Goal: Task Accomplishment & Management: Complete application form

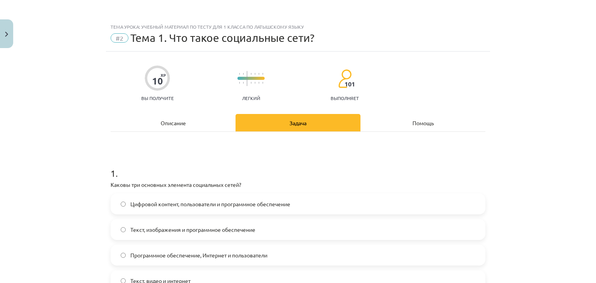
scroll to position [708, 0]
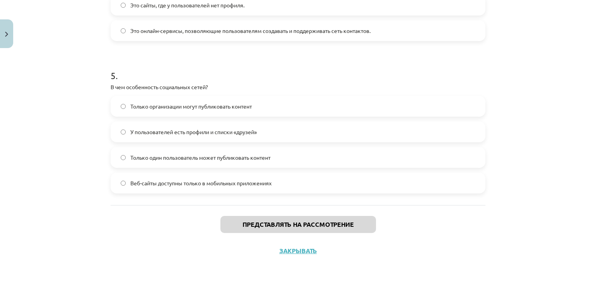
click at [273, 125] on label "У пользователей есть профили и списки «друзей»" at bounding box center [297, 131] width 373 height 19
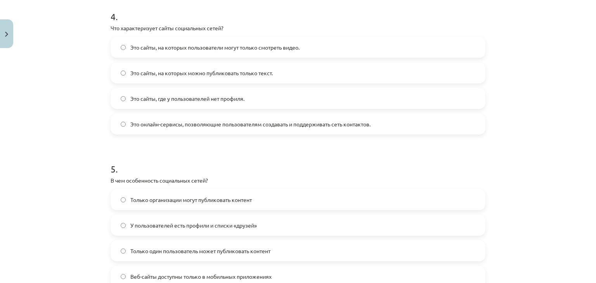
scroll to position [614, 0]
click at [274, 127] on font "Это онлайн-сервисы, позволяющие пользователям создавать и поддерживать сеть кон…" at bounding box center [250, 124] width 240 height 7
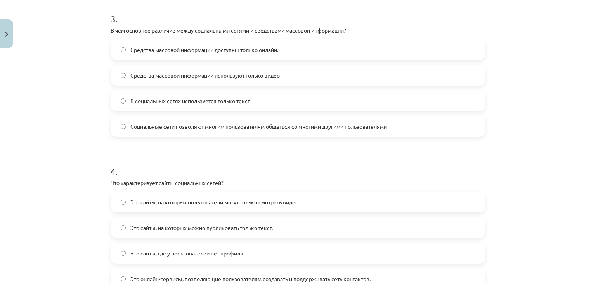
scroll to position [454, 0]
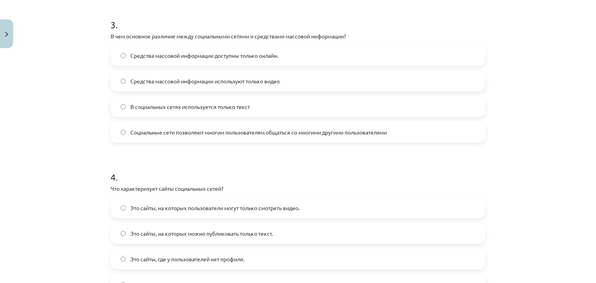
click at [282, 135] on span "Социальные сети позволяют многим пользователям общаться со многими другими поль…" at bounding box center [258, 132] width 257 height 8
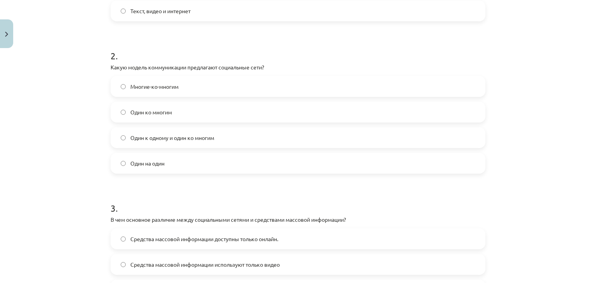
scroll to position [270, 0]
click at [218, 96] on label "Многие-ко-многим" at bounding box center [297, 86] width 373 height 19
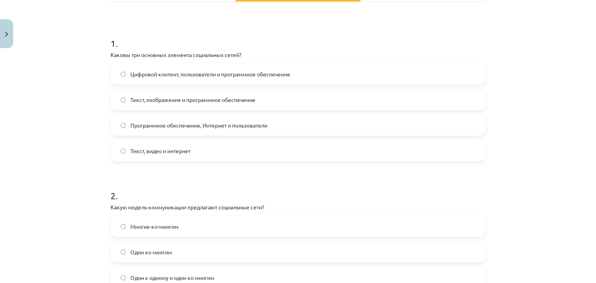
scroll to position [121, 0]
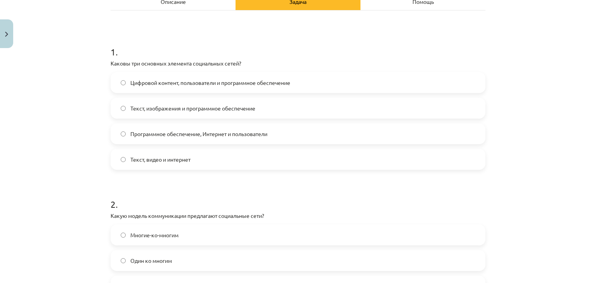
click at [197, 111] on span "Текст, изображения и программное обеспечение" at bounding box center [192, 108] width 125 height 8
click at [210, 156] on label "Текст, видео и интернет" at bounding box center [297, 159] width 373 height 19
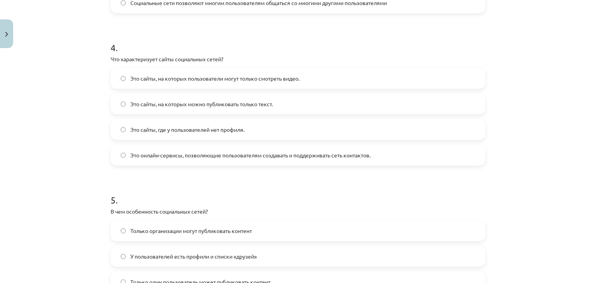
scroll to position [708, 0]
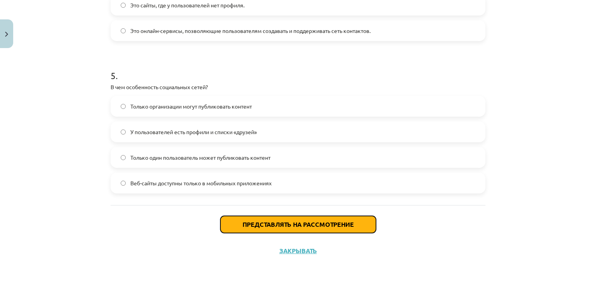
click at [270, 220] on font "Представлять на рассмотрение" at bounding box center [298, 224] width 111 height 8
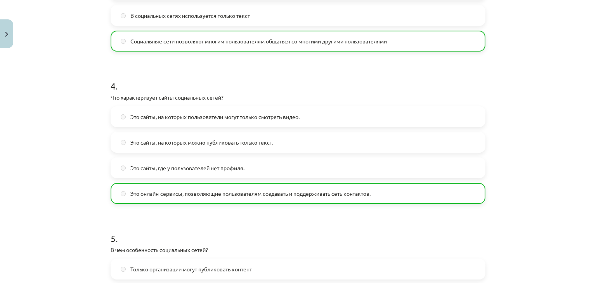
scroll to position [733, 0]
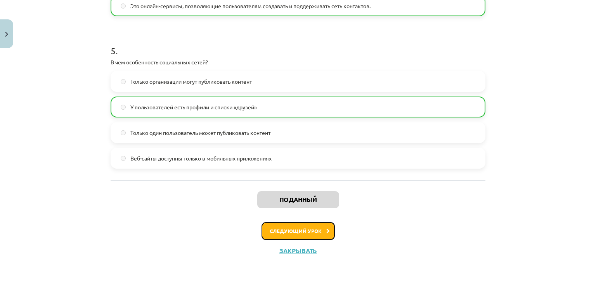
click at [280, 231] on font "Следующий урок" at bounding box center [296, 231] width 52 height 7
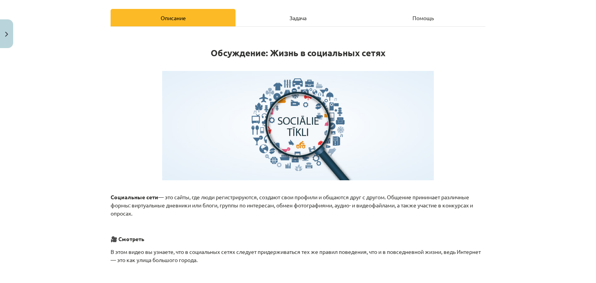
scroll to position [0, 0]
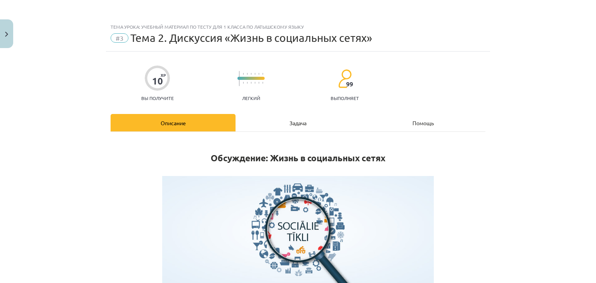
click at [283, 121] on div "Задача" at bounding box center [298, 122] width 125 height 17
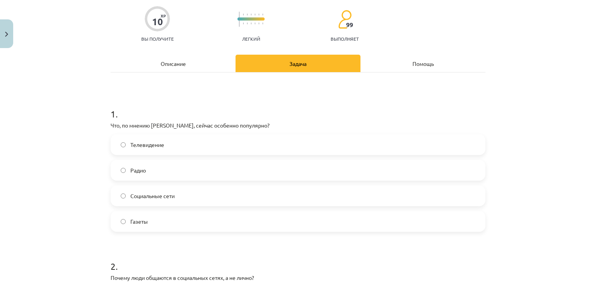
scroll to position [61, 0]
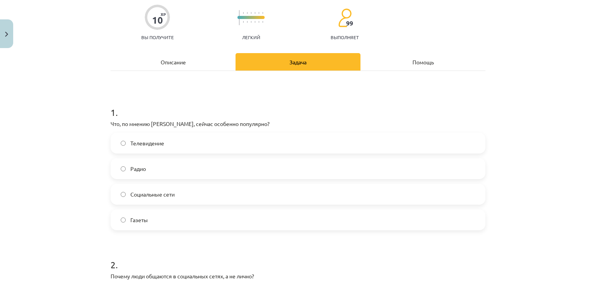
click at [181, 199] on label "Социальные сети" at bounding box center [297, 194] width 373 height 19
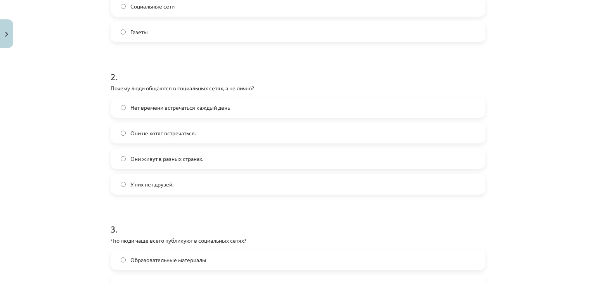
scroll to position [249, 0]
click at [206, 102] on label "Нет времени встречаться каждый день" at bounding box center [297, 107] width 373 height 19
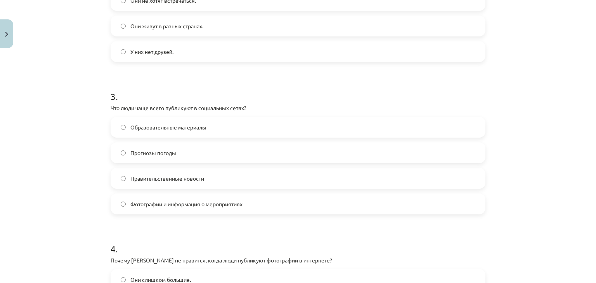
scroll to position [383, 0]
click at [182, 201] on font "Фотографии и информация о мероприятиях" at bounding box center [186, 202] width 112 height 7
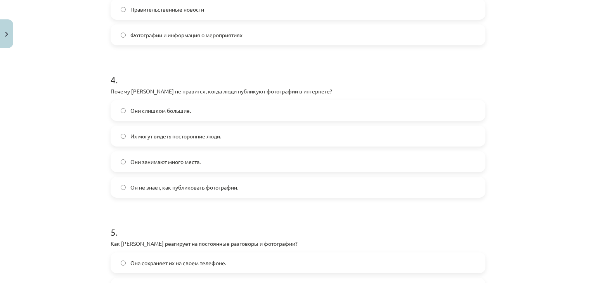
scroll to position [551, 0]
click at [207, 143] on label "Их могут видеть посторонние люди." at bounding box center [297, 135] width 373 height 19
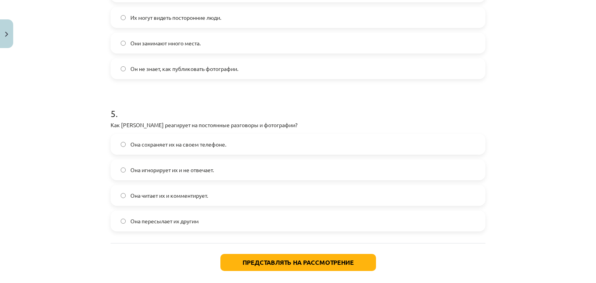
scroll to position [671, 0]
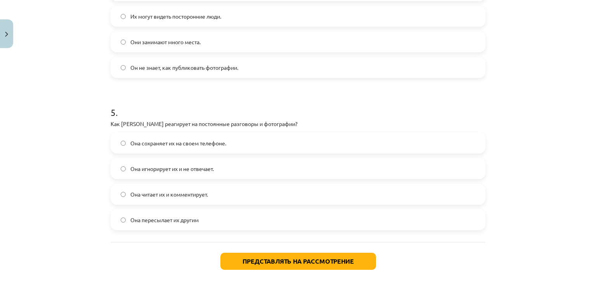
click at [229, 165] on label "Она игнорирует их и не отвечает." at bounding box center [297, 168] width 373 height 19
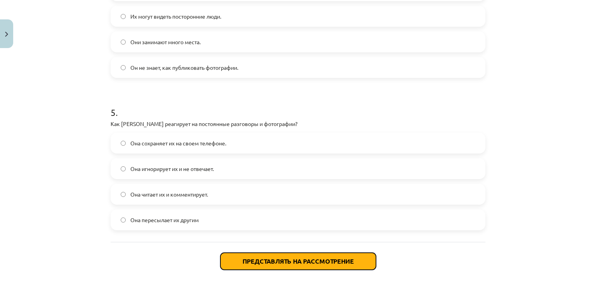
click at [238, 258] on button "Представлять на рассмотрение" at bounding box center [298, 261] width 156 height 17
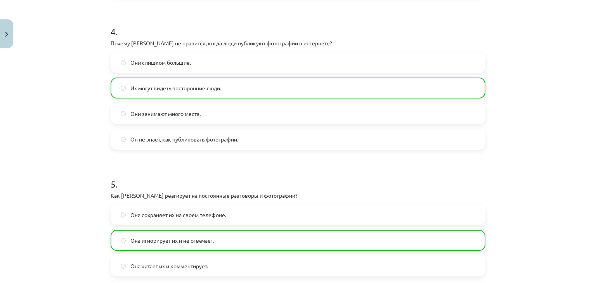
scroll to position [733, 0]
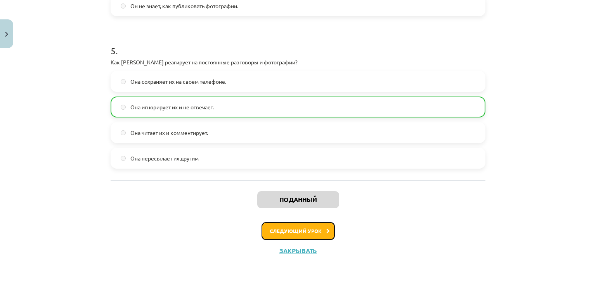
click at [279, 231] on font "Следующий урок" at bounding box center [296, 231] width 52 height 7
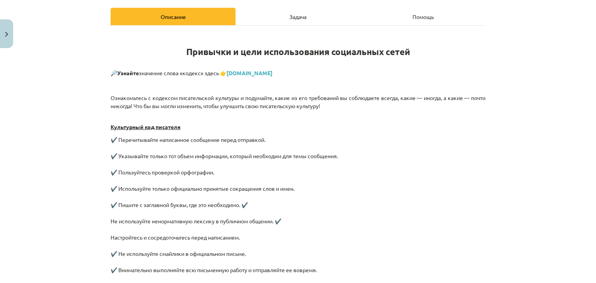
scroll to position [106, 0]
click at [302, 17] on font "Задача" at bounding box center [298, 17] width 17 height 7
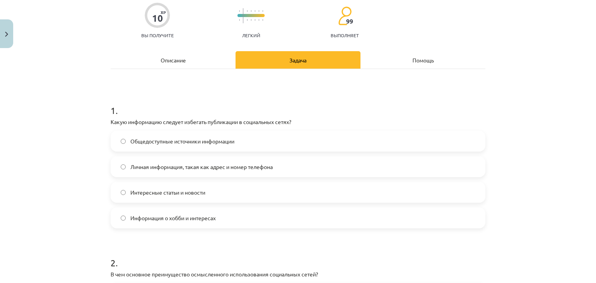
scroll to position [63, 0]
click at [174, 59] on font "Описание" at bounding box center [173, 59] width 25 height 7
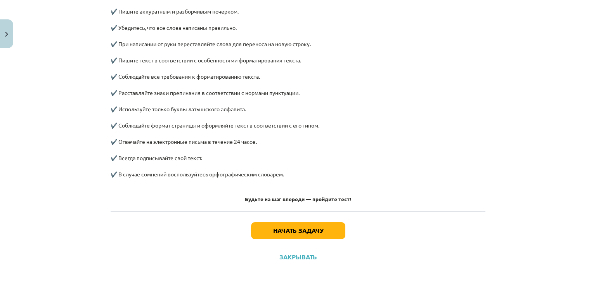
scroll to position [388, 0]
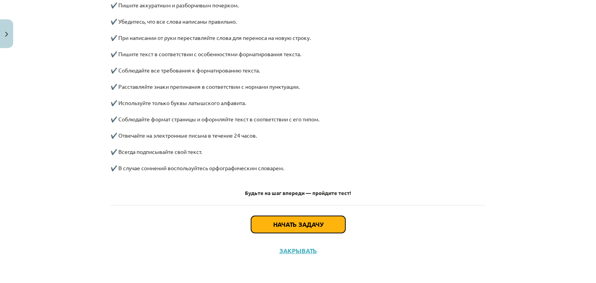
click at [276, 225] on font "Начать задачу" at bounding box center [298, 224] width 50 height 8
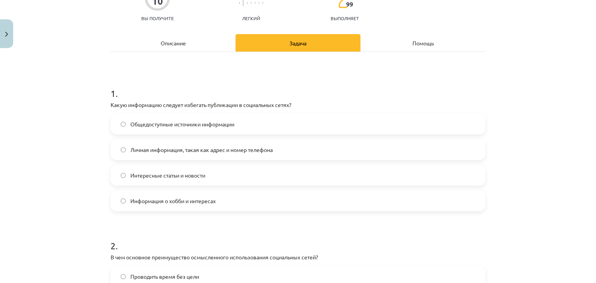
scroll to position [81, 0]
click at [294, 149] on label "Личная информация, такая как адрес и номер телефона" at bounding box center [297, 148] width 373 height 19
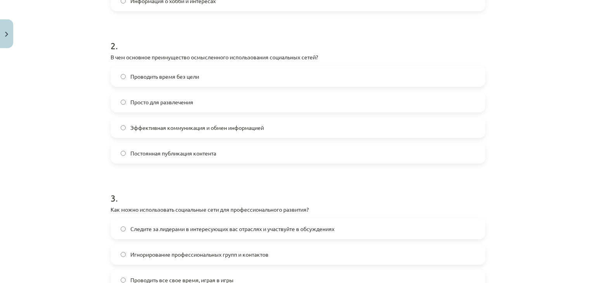
scroll to position [281, 0]
click at [221, 126] on font "Эффективная коммуникация и обмен информацией" at bounding box center [197, 126] width 134 height 7
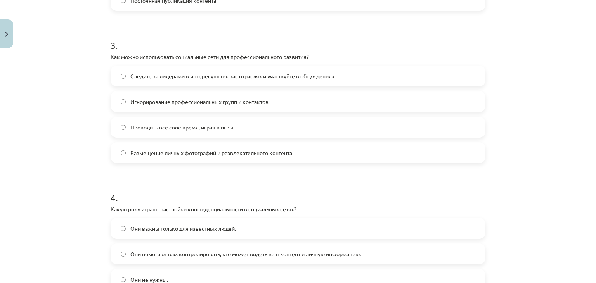
scroll to position [439, 0]
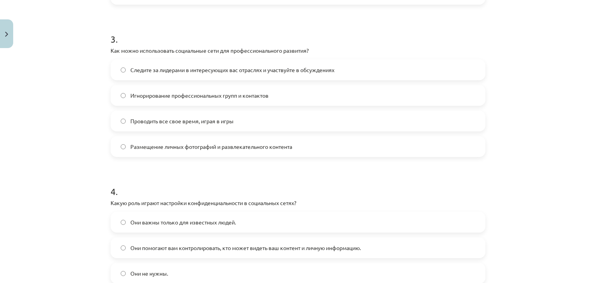
click at [231, 73] on span "Следите за лидерами в интересующих вас отраслях и участвуйте в обсуждениях" at bounding box center [232, 70] width 204 height 8
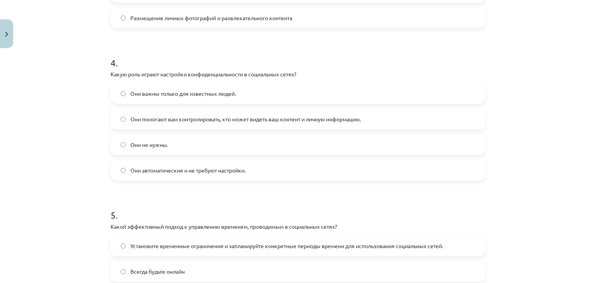
scroll to position [570, 0]
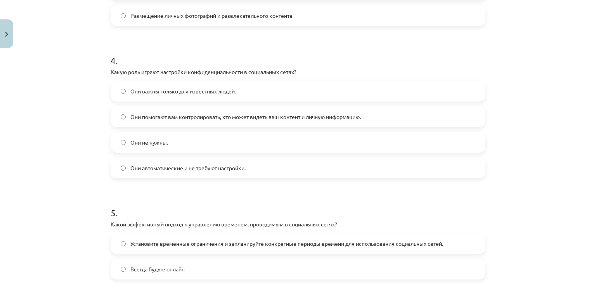
click at [187, 120] on span "Они помогают вам контролировать, кто может видеть ваш контент и личную информац…" at bounding box center [245, 117] width 231 height 8
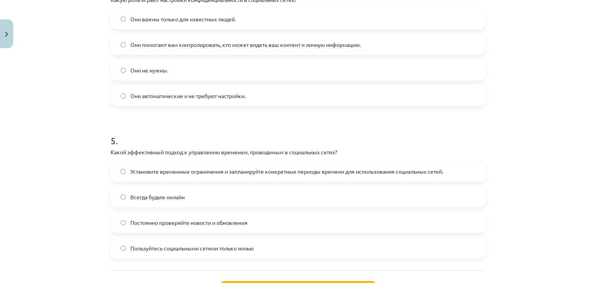
scroll to position [708, 0]
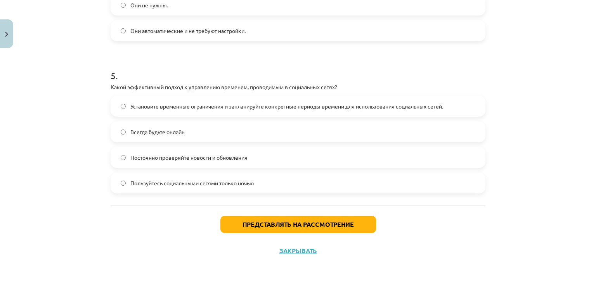
click at [264, 108] on font "Установите временные ограничения и запланируйте конкретные периоды времени для …" at bounding box center [286, 106] width 313 height 7
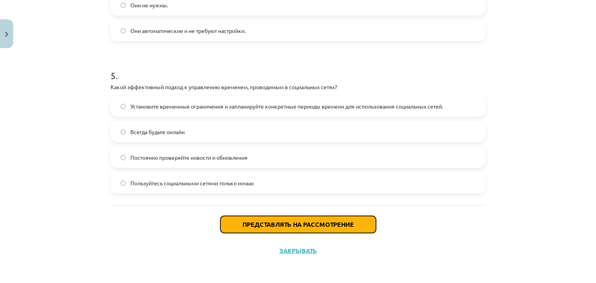
click at [232, 223] on button "Представлять на рассмотрение" at bounding box center [298, 224] width 156 height 17
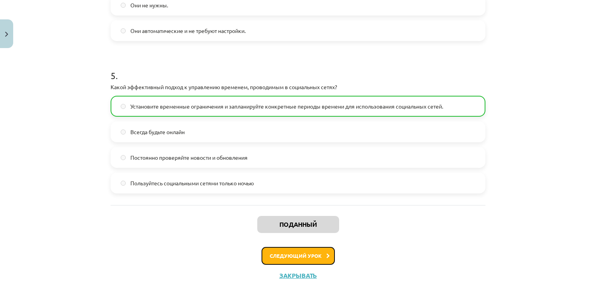
click at [287, 252] on button "Следующий урок" at bounding box center [298, 256] width 73 height 18
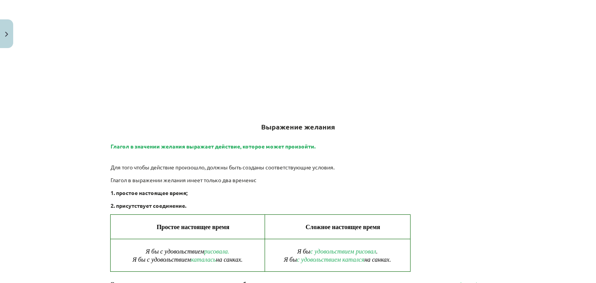
scroll to position [0, 0]
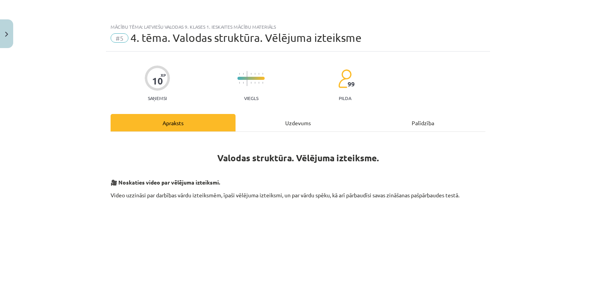
click at [513, 143] on div "Mācību tēma: Latviešu valodas 9. klases 1. ieskaites mācību materiāls #5 4. tēm…" at bounding box center [298, 141] width 596 height 283
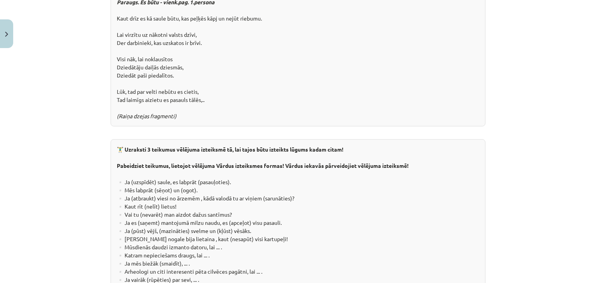
scroll to position [1436, 0]
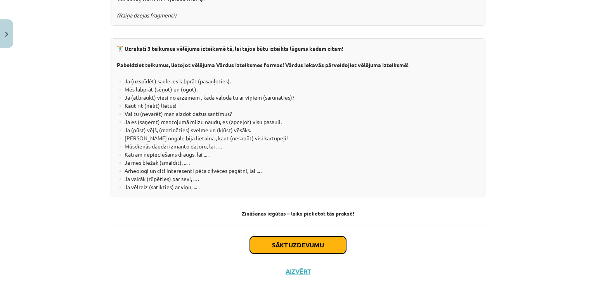
click at [334, 237] on button "Sākt uzdevumu" at bounding box center [298, 245] width 96 height 17
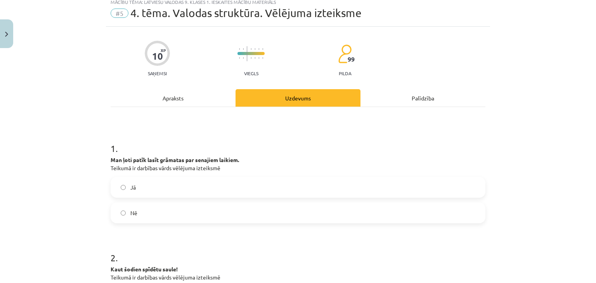
scroll to position [19, 0]
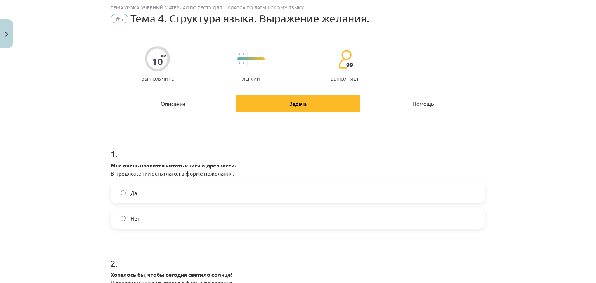
click at [397, 215] on label "Нет" at bounding box center [297, 218] width 373 height 19
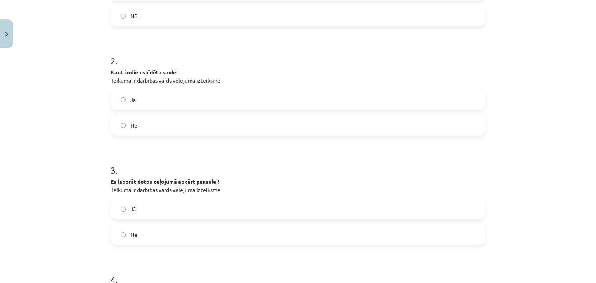
scroll to position [224, 0]
click at [319, 205] on label "Jā" at bounding box center [297, 207] width 373 height 19
click at [273, 120] on label "Nē" at bounding box center [297, 123] width 373 height 19
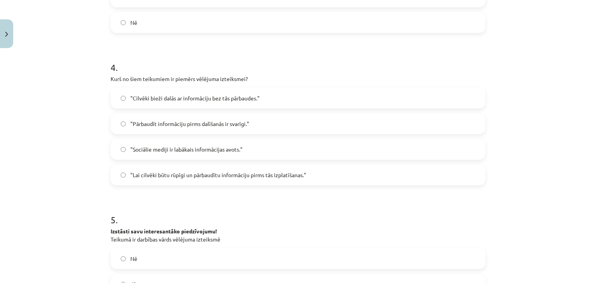
scroll to position [443, 0]
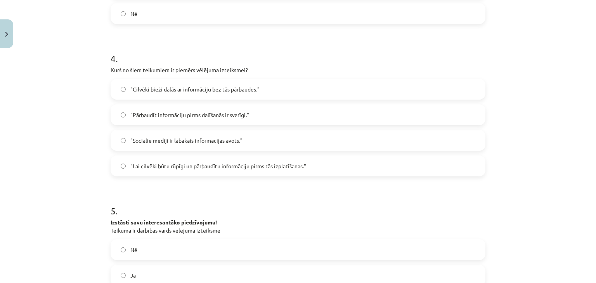
click at [293, 166] on span ""Lai cilvēki būtu rūpīgi un pārbaudītu informāciju pirms tās izplatīšanas."" at bounding box center [218, 166] width 176 height 8
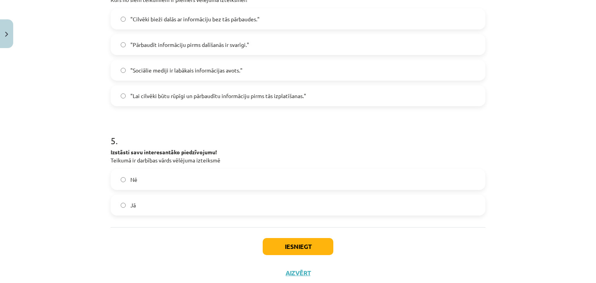
scroll to position [516, 0]
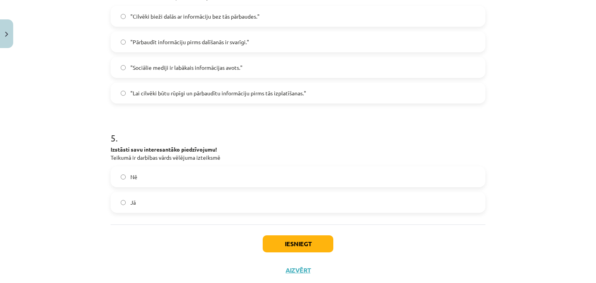
click at [283, 174] on label "Nē" at bounding box center [297, 176] width 373 height 19
click at [225, 202] on label "Jā" at bounding box center [297, 202] width 373 height 19
click at [281, 244] on button "Iesniegt" at bounding box center [298, 244] width 71 height 17
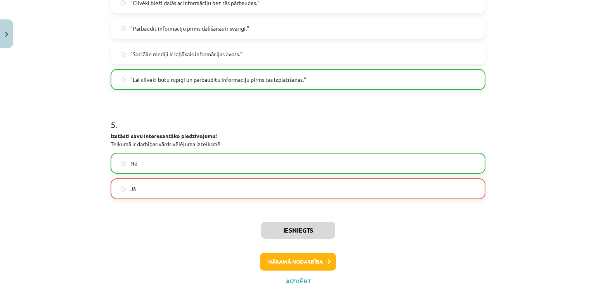
scroll to position [560, 0]
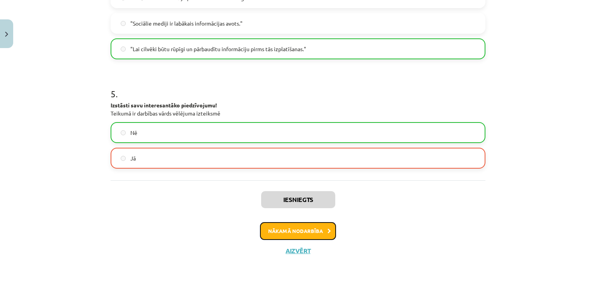
click at [281, 236] on button "Nākamā nodarbība" at bounding box center [298, 231] width 76 height 18
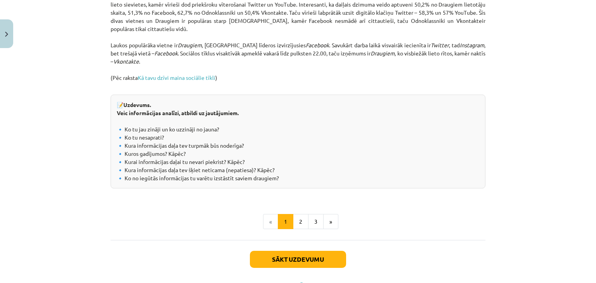
scroll to position [827, 0]
click at [297, 223] on button "2" at bounding box center [301, 222] width 16 height 16
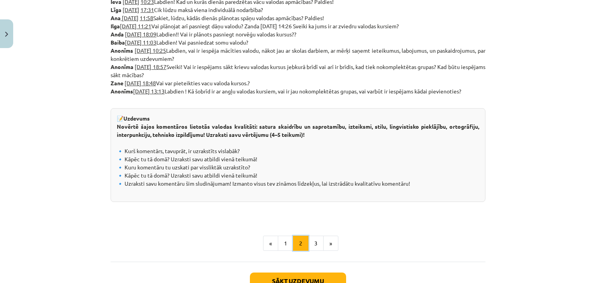
scroll to position [454, 0]
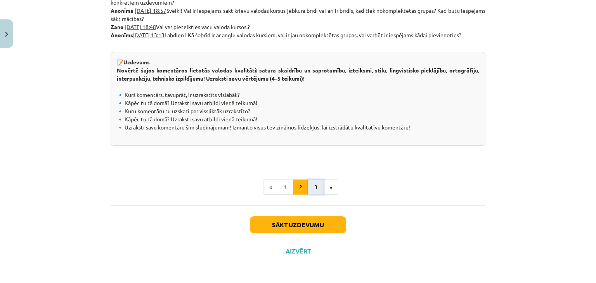
click at [311, 184] on button "3" at bounding box center [316, 188] width 16 height 16
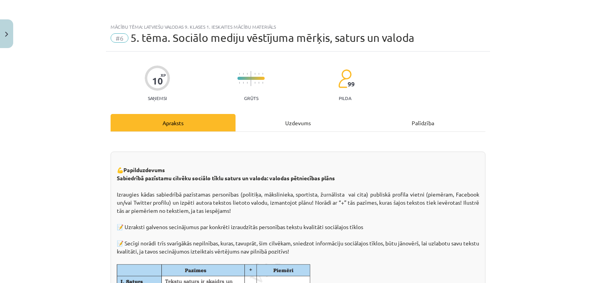
scroll to position [0, 0]
click at [298, 123] on div "Uzdevums" at bounding box center [298, 122] width 125 height 17
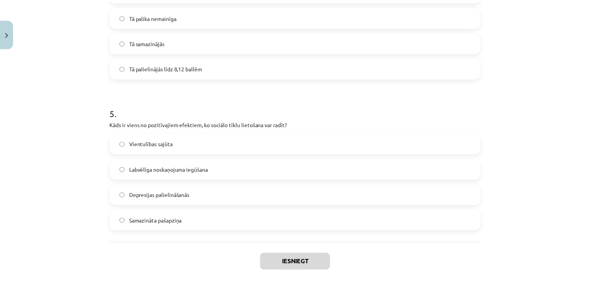
scroll to position [708, 0]
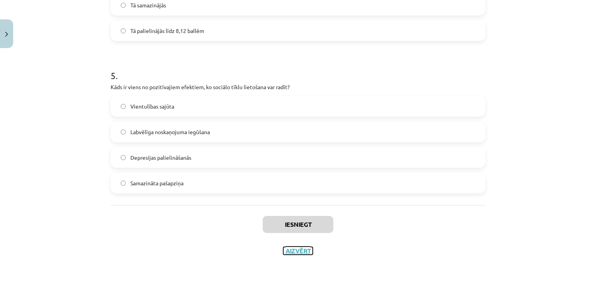
click at [298, 251] on button "Aizvērt" at bounding box center [297, 251] width 29 height 8
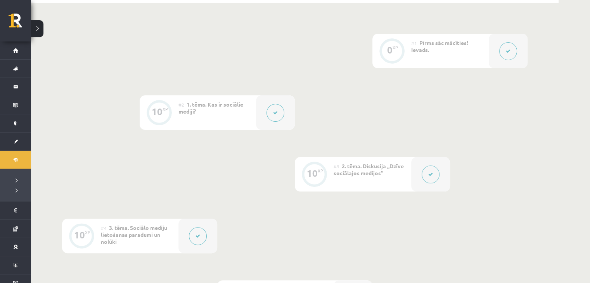
scroll to position [0, 0]
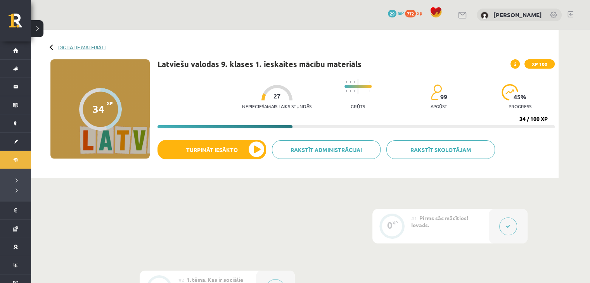
click at [71, 46] on link "Digitālie materiāli" at bounding box center [81, 47] width 47 height 6
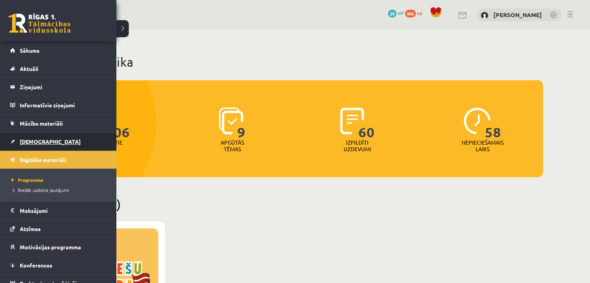
click at [22, 147] on link "[DEMOGRAPHIC_DATA]" at bounding box center [58, 142] width 97 height 18
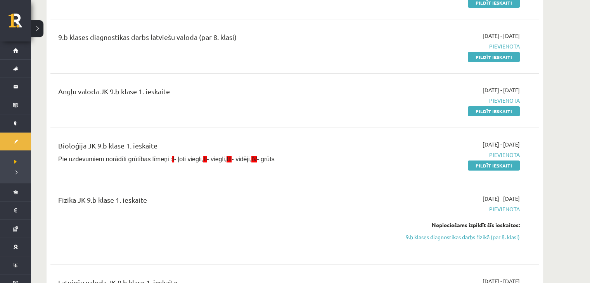
scroll to position [138, 0]
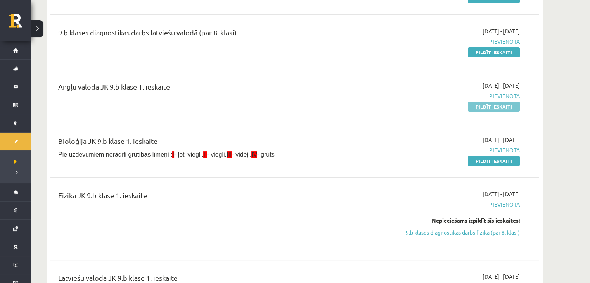
click at [472, 102] on link "Pildīt ieskaiti" at bounding box center [494, 107] width 52 height 10
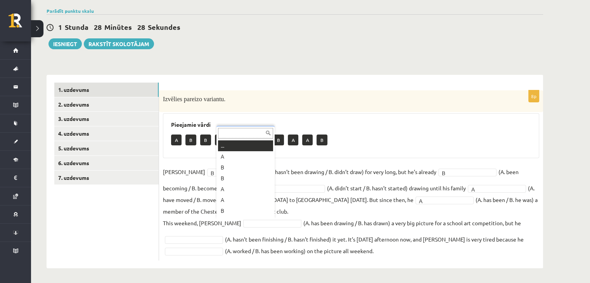
scroll to position [9, 0]
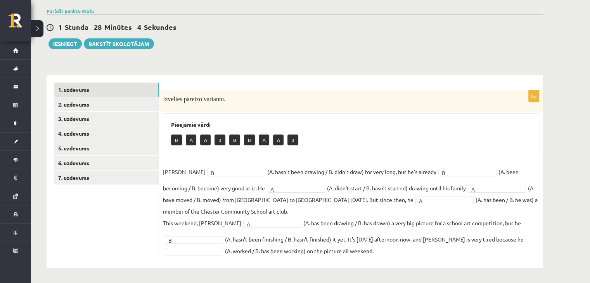
click at [190, 246] on fieldset "Danny B * (A. hasn’t been drawing / B. didn’t draw) for very long, but he’s alr…" at bounding box center [351, 211] width 376 height 91
click at [70, 104] on link "2. uzdevums" at bounding box center [106, 104] width 104 height 14
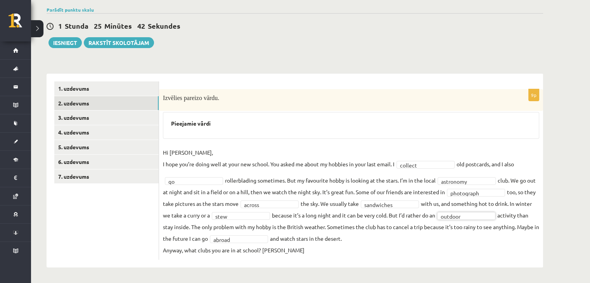
scroll to position [57, 0]
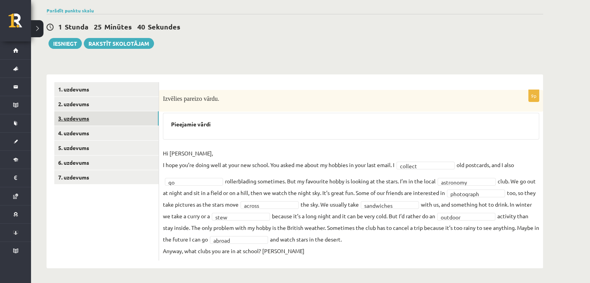
click at [108, 121] on link "3. uzdevums" at bounding box center [106, 118] width 104 height 14
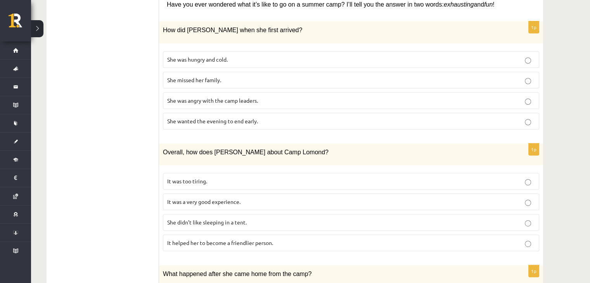
scroll to position [343, 0]
click at [254, 198] on p "It was a very good experience." at bounding box center [351, 202] width 368 height 8
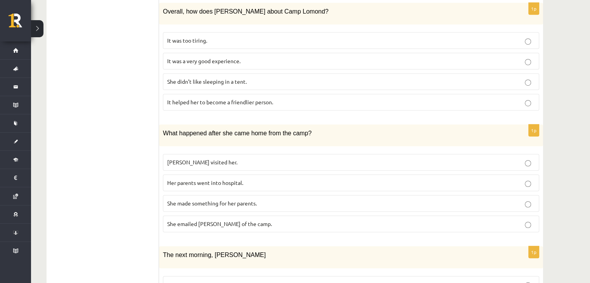
scroll to position [484, 0]
click at [262, 199] on p "She made something for her parents." at bounding box center [351, 203] width 368 height 8
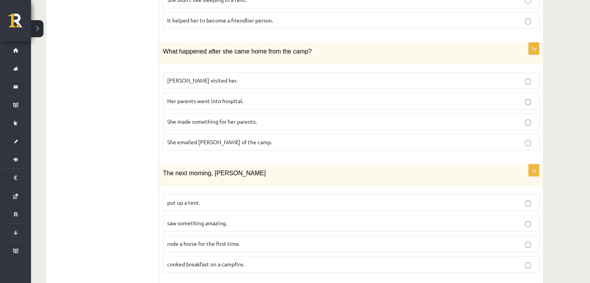
scroll to position [629, 0]
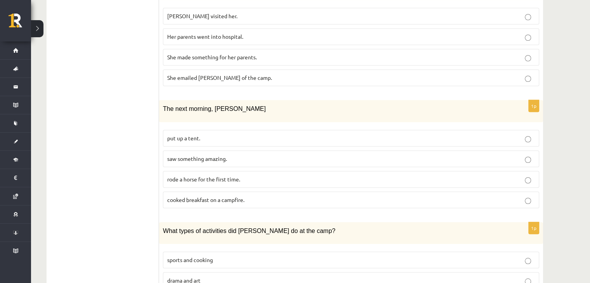
click at [256, 175] on p "rode a horse for the first time." at bounding box center [351, 179] width 368 height 8
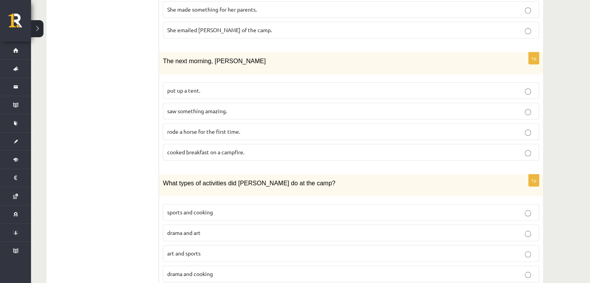
click at [217, 208] on p "sports and cooking" at bounding box center [351, 212] width 368 height 8
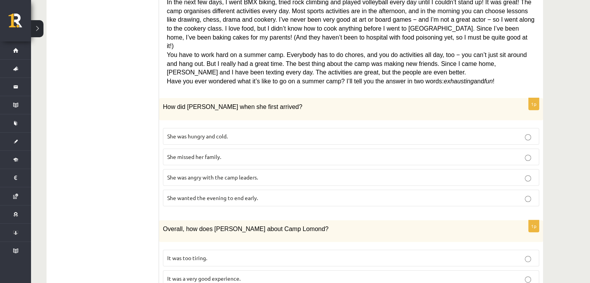
scroll to position [265, 0]
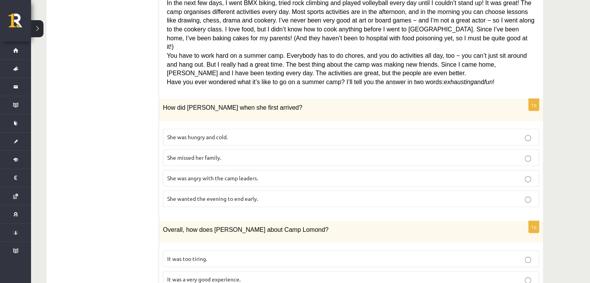
click at [262, 195] on p "She wanted the evening to end early." at bounding box center [351, 199] width 368 height 8
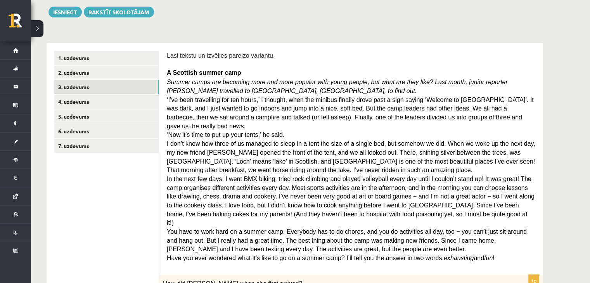
scroll to position [86, 0]
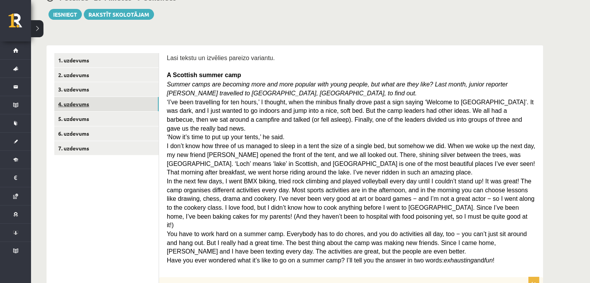
click at [125, 104] on link "4. uzdevums" at bounding box center [106, 104] width 104 height 14
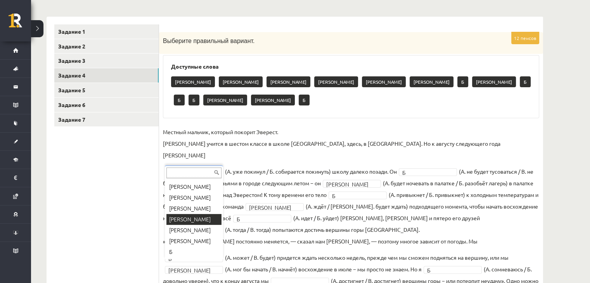
scroll to position [28, 0]
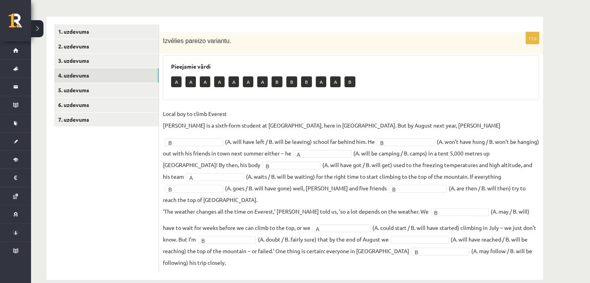
click at [568, 203] on div "Angļu valoda 9.b klase 1. ieskaite , Anastasija Vasiļevska (9.b JK klase) Parād…" at bounding box center [310, 105] width 559 height 381
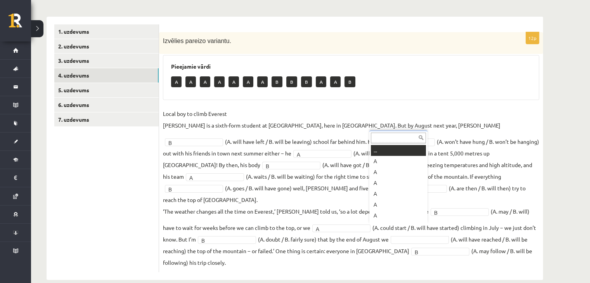
scroll to position [9, 0]
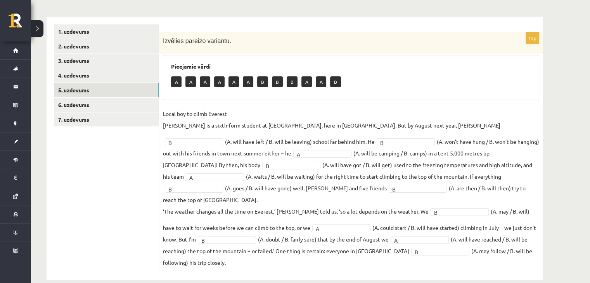
click at [89, 84] on link "5. uzdevums" at bounding box center [106, 90] width 104 height 14
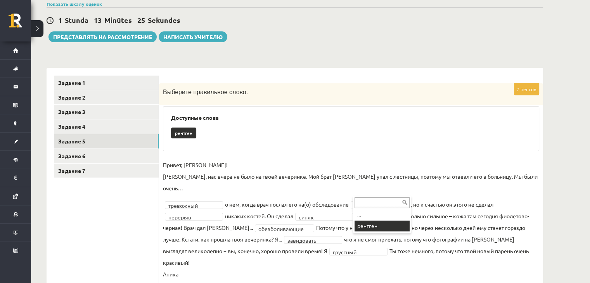
scroll to position [45, 0]
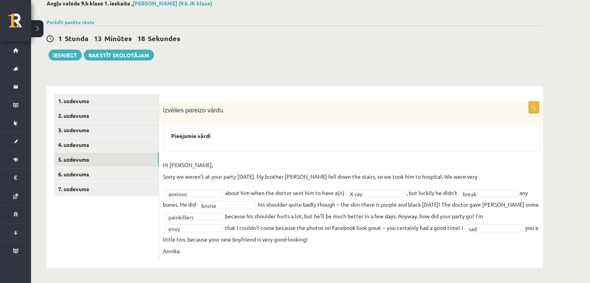
click at [288, 47] on div "1 Stunda 13 Minūtes 18 Sekundes Ieskaite saglabāta! Iesniegt Rakstīt skolotājam" at bounding box center [295, 43] width 497 height 35
click at [130, 172] on link "6. uzdevums" at bounding box center [106, 174] width 104 height 14
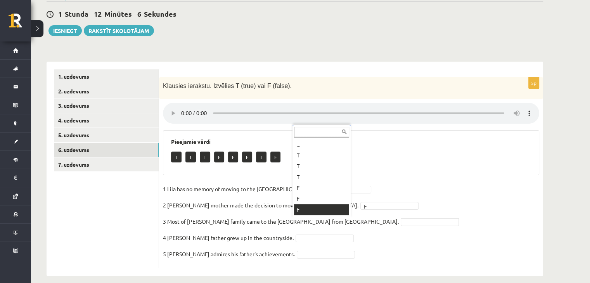
scroll to position [9, 0]
click at [299, 242] on fieldset "1 Lila has no memory of moving to the UK. T * 2 Lila's mother made the decision…" at bounding box center [351, 223] width 376 height 81
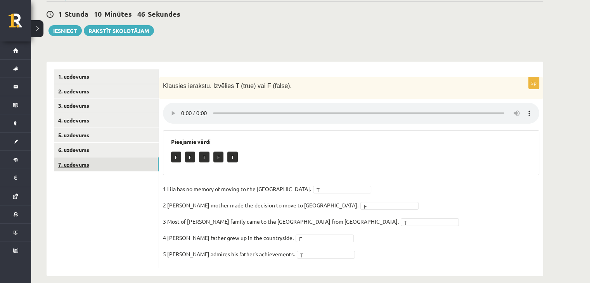
click at [112, 160] on link "7. uzdevums" at bounding box center [106, 165] width 104 height 14
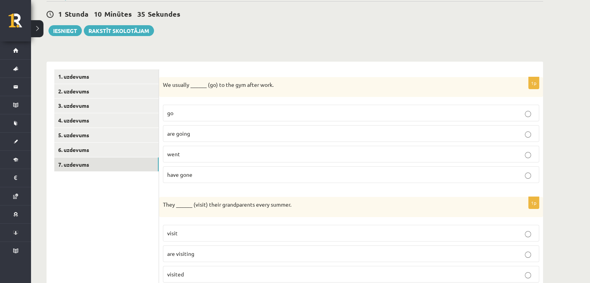
click at [194, 158] on label "went" at bounding box center [351, 154] width 376 height 17
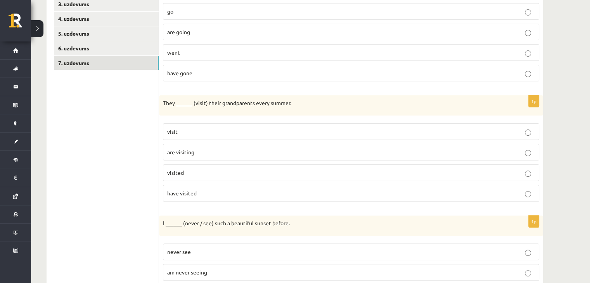
scroll to position [173, 0]
click at [206, 150] on p "are visiting" at bounding box center [351, 151] width 368 height 8
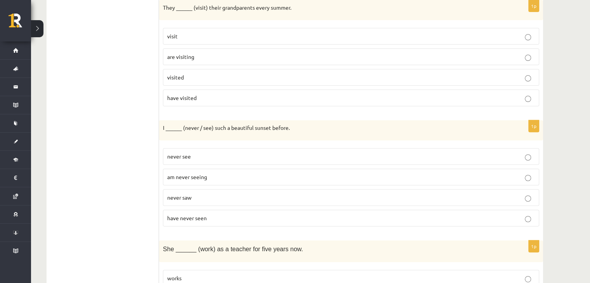
scroll to position [267, 0]
click at [212, 217] on p "have never seen" at bounding box center [351, 218] width 368 height 8
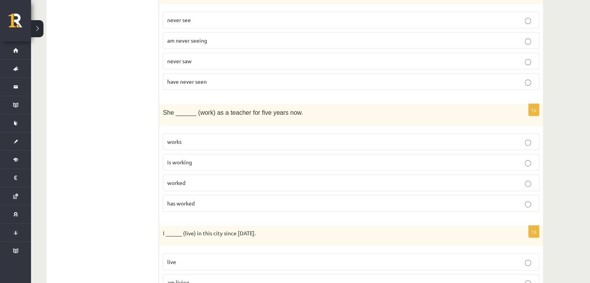
scroll to position [404, 0]
click at [228, 160] on p "is working" at bounding box center [351, 162] width 368 height 8
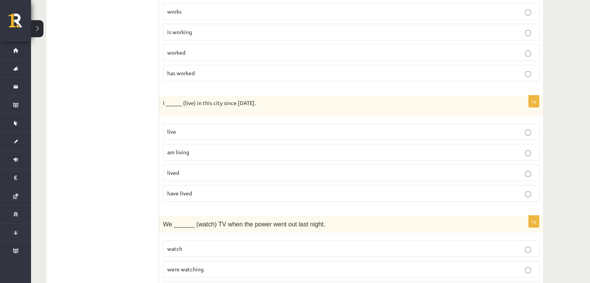
scroll to position [538, 0]
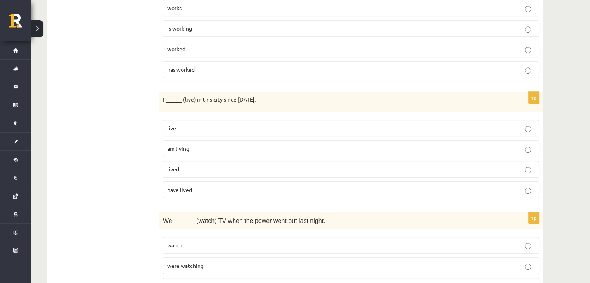
click at [226, 145] on p "am living" at bounding box center [351, 149] width 368 height 8
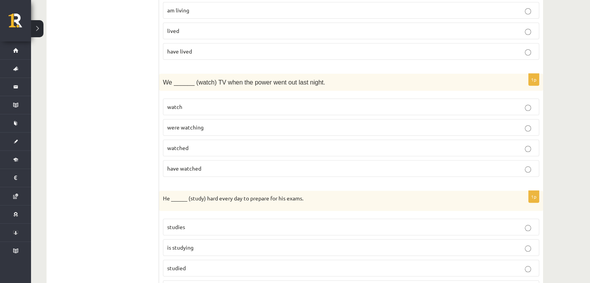
scroll to position [684, 0]
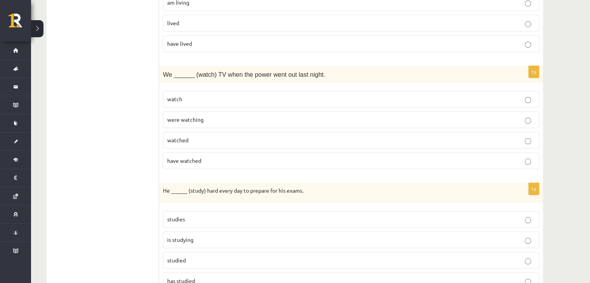
click at [231, 116] on p "were watching" at bounding box center [351, 120] width 368 height 8
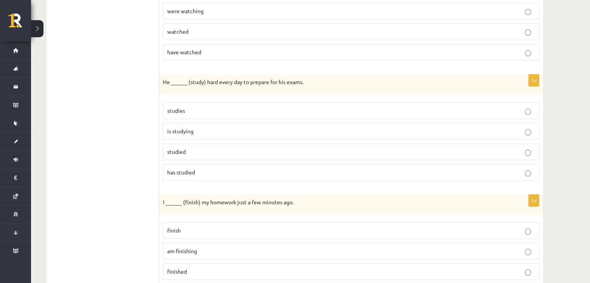
scroll to position [799, 0]
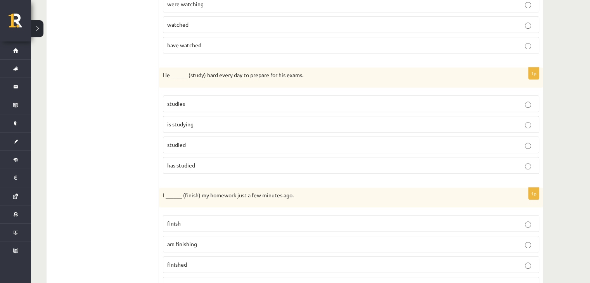
click at [224, 120] on p "is studying" at bounding box center [351, 124] width 368 height 8
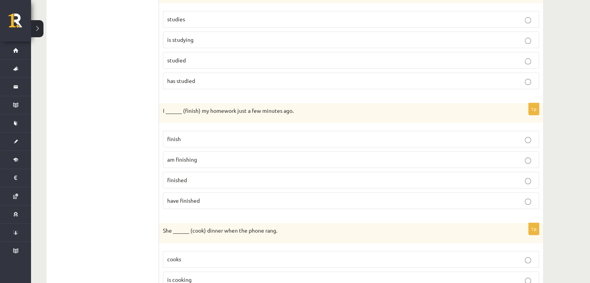
scroll to position [886, 0]
click at [210, 196] on p "have finished" at bounding box center [351, 199] width 368 height 8
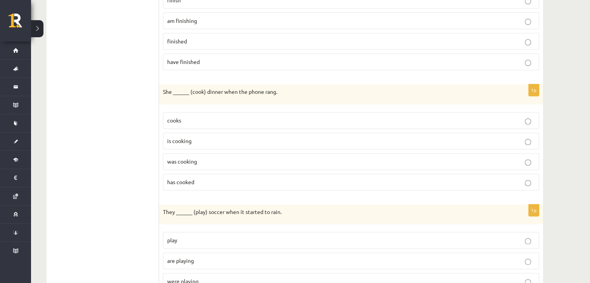
scroll to position [1023, 0]
click at [217, 157] on p "was cooking" at bounding box center [351, 161] width 368 height 8
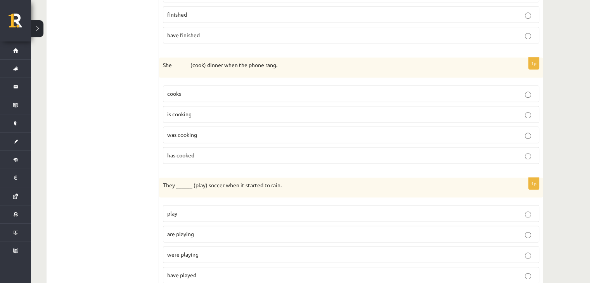
scroll to position [1072, 0]
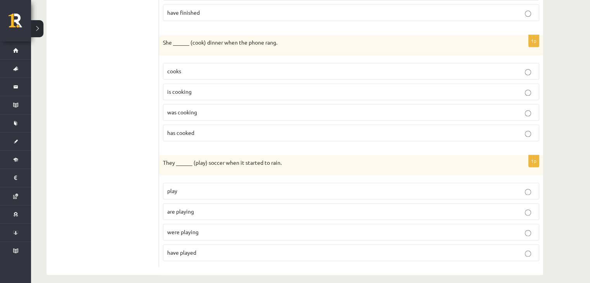
click at [215, 228] on p "were playing" at bounding box center [351, 232] width 368 height 8
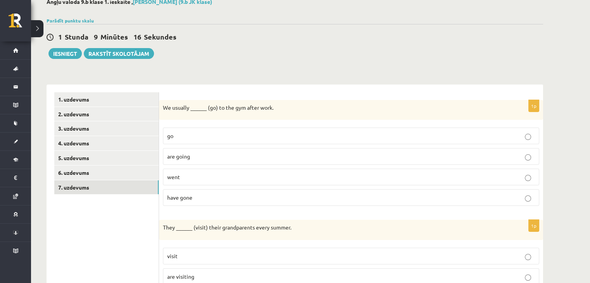
scroll to position [0, 0]
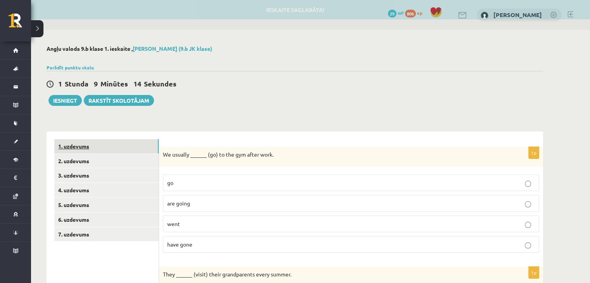
click at [127, 149] on link "1. uzdevums" at bounding box center [106, 146] width 104 height 14
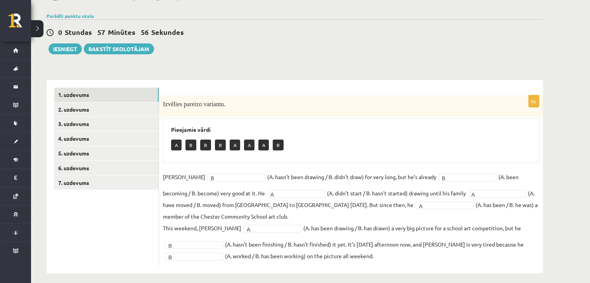
scroll to position [57, 0]
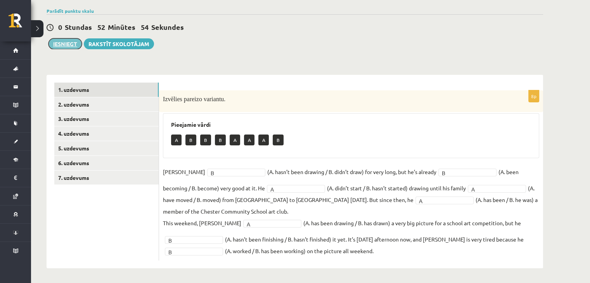
click at [69, 47] on button "Iesniegt" at bounding box center [65, 43] width 33 height 11
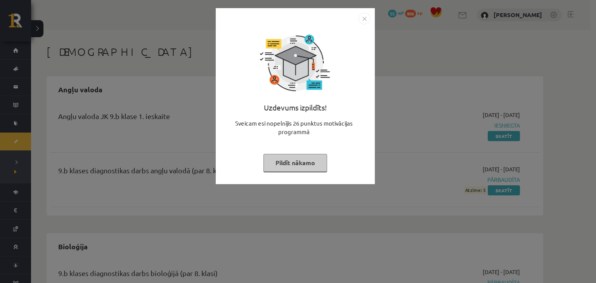
click at [364, 20] on img "Close" at bounding box center [365, 19] width 12 height 12
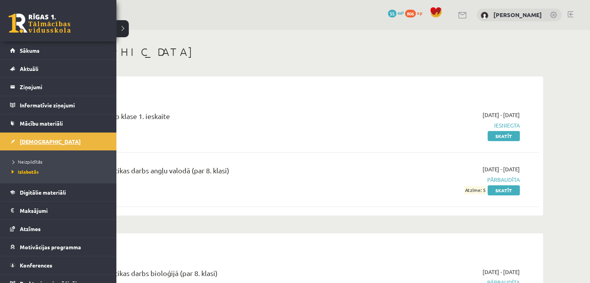
click at [37, 145] on link "[DEMOGRAPHIC_DATA]" at bounding box center [58, 142] width 97 height 18
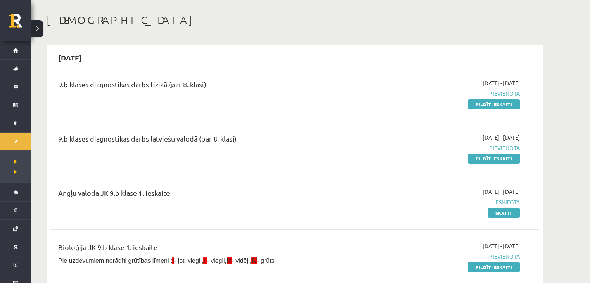
scroll to position [34, 0]
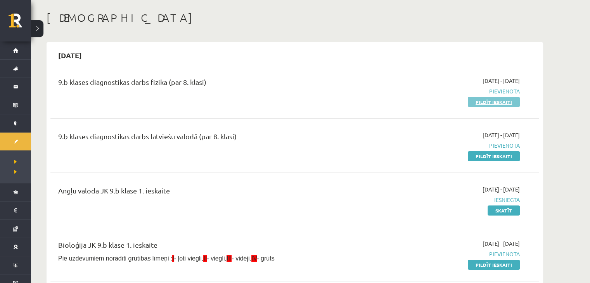
click at [479, 100] on link "Pildīt ieskaiti" at bounding box center [494, 102] width 52 height 10
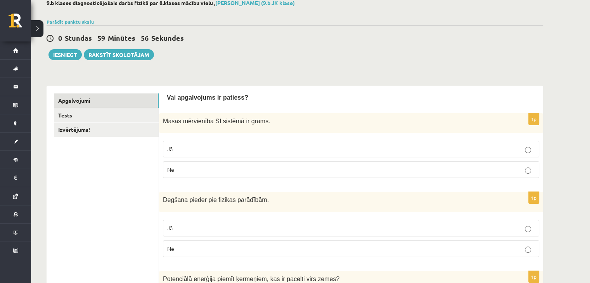
scroll to position [50, 0]
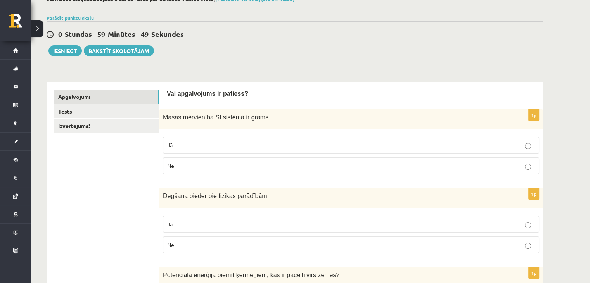
click at [345, 37] on div "0 Stundas 59 Minūtes 49 Sekundes" at bounding box center [295, 34] width 497 height 10
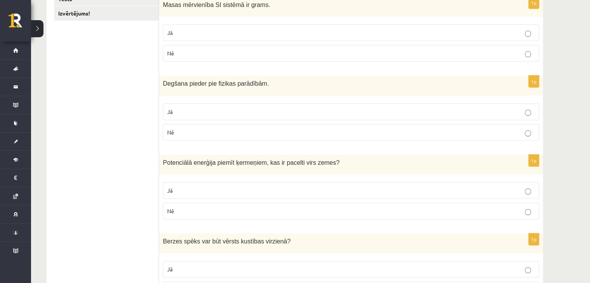
scroll to position [161, 0]
click at [309, 56] on p "Nē" at bounding box center [351, 54] width 368 height 8
click at [281, 129] on p "Nē" at bounding box center [351, 133] width 368 height 8
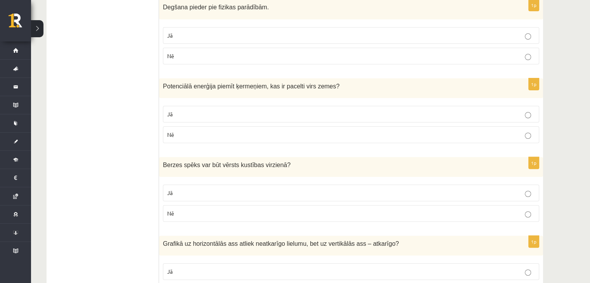
scroll to position [239, 0]
click at [270, 111] on p "Jā" at bounding box center [351, 114] width 368 height 8
click at [229, 210] on p "Nē" at bounding box center [351, 213] width 368 height 8
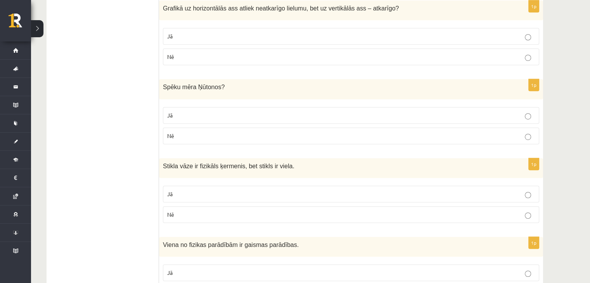
scroll to position [473, 0]
click at [210, 113] on p "Jā" at bounding box center [351, 116] width 368 height 8
click at [197, 270] on p "Jā" at bounding box center [351, 274] width 368 height 8
click at [204, 38] on p "Jā" at bounding box center [351, 37] width 368 height 8
click at [212, 194] on p "Jā" at bounding box center [351, 195] width 368 height 8
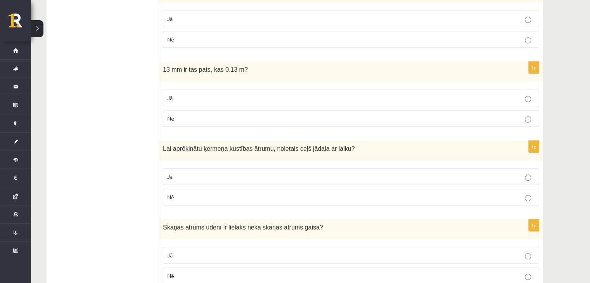
scroll to position [787, 0]
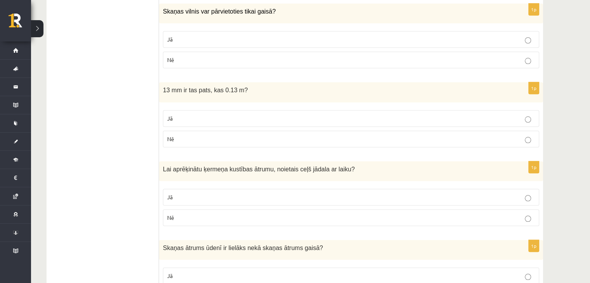
click at [211, 60] on p "Nē" at bounding box center [351, 60] width 368 height 8
click at [205, 136] on p "Nē" at bounding box center [351, 139] width 368 height 8
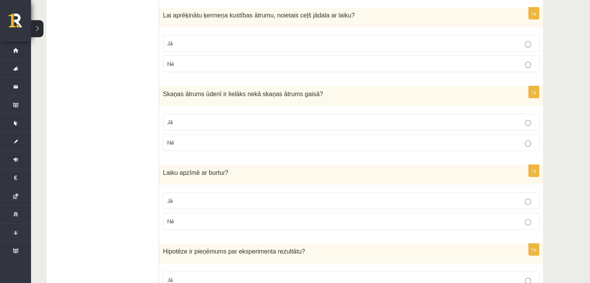
scroll to position [941, 0]
click at [227, 196] on p "Jā" at bounding box center [351, 200] width 368 height 8
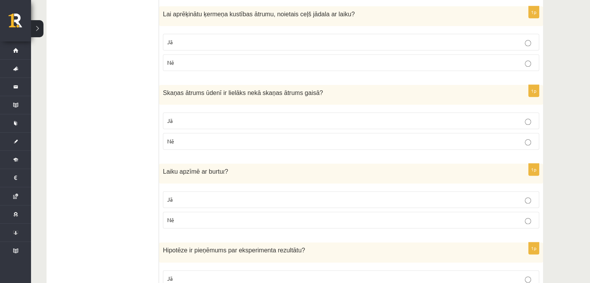
scroll to position [945, 0]
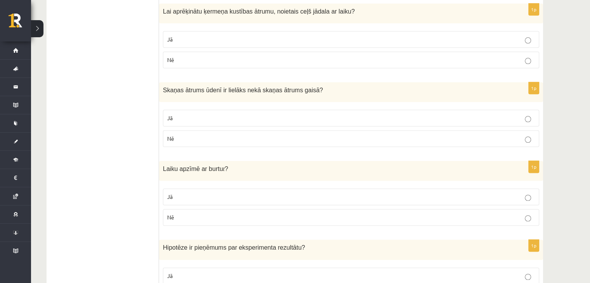
click at [219, 31] on label "Jā" at bounding box center [351, 39] width 376 height 17
click at [209, 118] on p "Jā" at bounding box center [351, 118] width 368 height 8
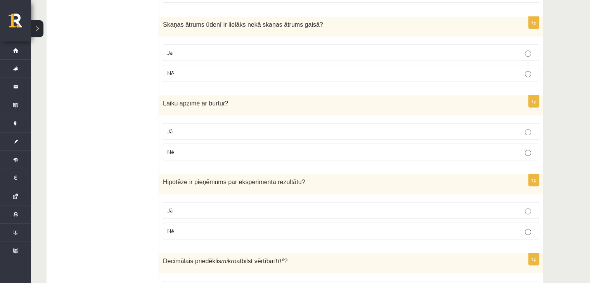
scroll to position [1011, 0]
click at [195, 205] on p "Jā" at bounding box center [351, 209] width 368 height 8
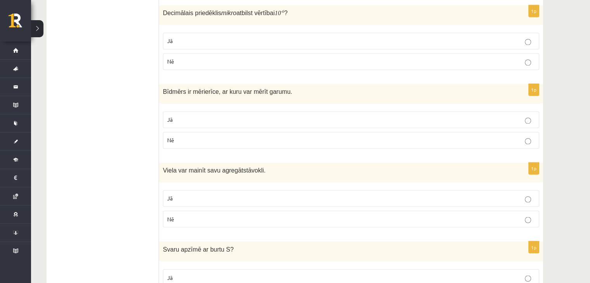
scroll to position [1259, 0]
click at [224, 40] on label "Jā" at bounding box center [351, 40] width 376 height 17
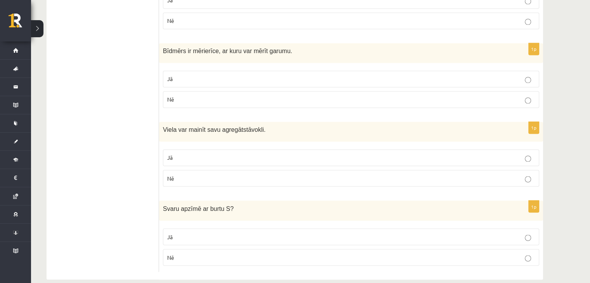
scroll to position [1305, 0]
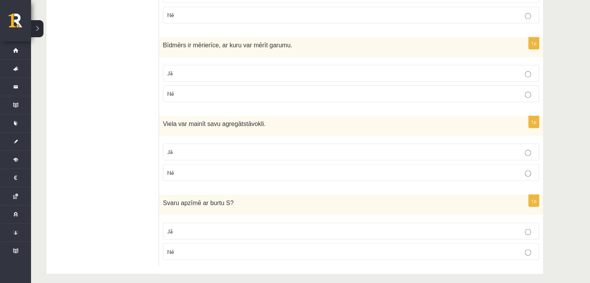
click at [223, 151] on label "Jā" at bounding box center [351, 152] width 376 height 17
click at [191, 248] on p "Nē" at bounding box center [351, 252] width 368 height 8
click at [328, 90] on p "Nē" at bounding box center [351, 94] width 368 height 8
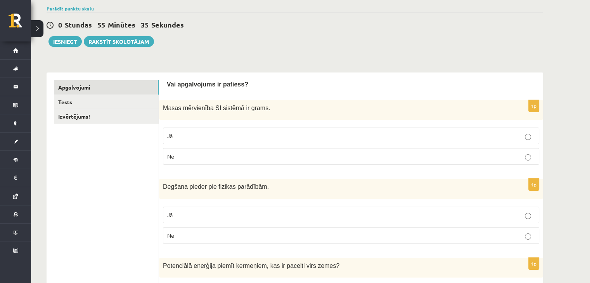
scroll to position [0, 0]
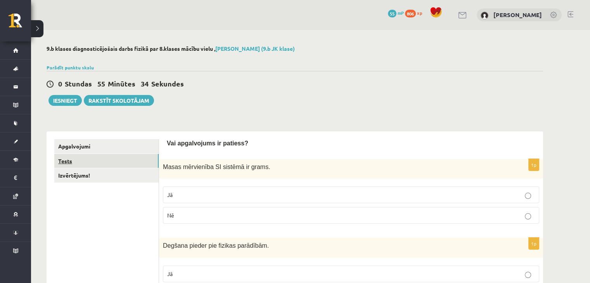
click at [61, 157] on link "Tests" at bounding box center [106, 161] width 104 height 14
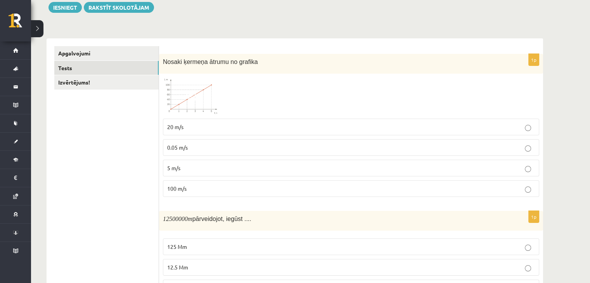
scroll to position [95, 0]
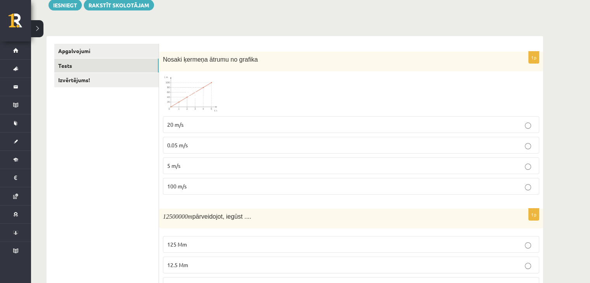
click at [191, 94] on span at bounding box center [192, 94] width 12 height 12
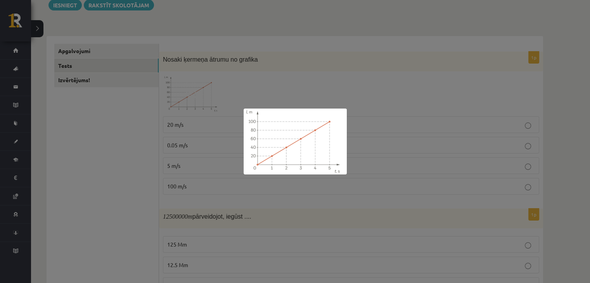
click at [336, 90] on div at bounding box center [295, 141] width 590 height 283
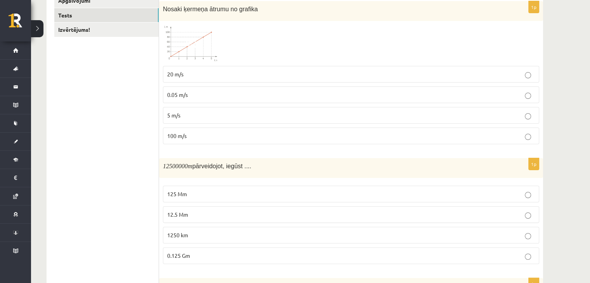
scroll to position [146, 0]
click at [262, 71] on p "20 m/s" at bounding box center [351, 74] width 368 height 8
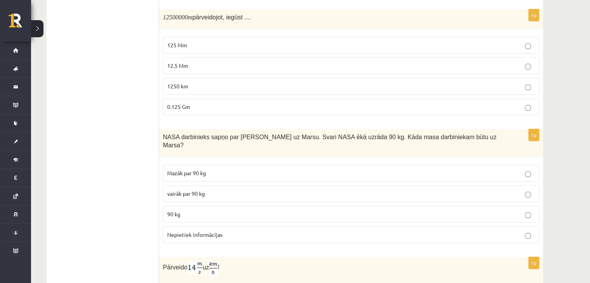
scroll to position [295, 0]
click at [197, 85] on p "1250 km" at bounding box center [351, 86] width 368 height 8
click at [219, 62] on p "12.5 Mm" at bounding box center [351, 66] width 368 height 8
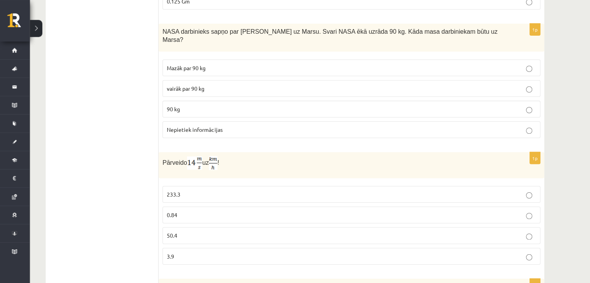
scroll to position [401, 0]
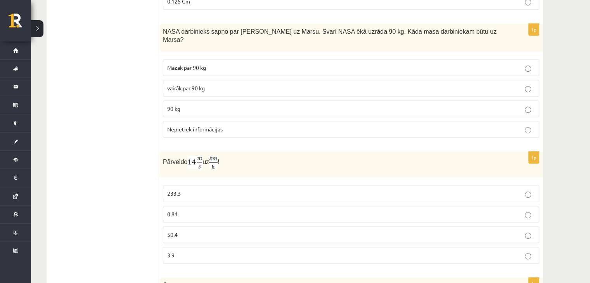
click at [253, 105] on p "90 kg" at bounding box center [351, 109] width 368 height 8
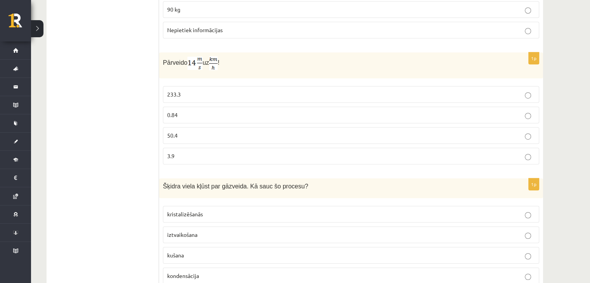
scroll to position [500, 0]
click at [238, 132] on p "50.4" at bounding box center [351, 136] width 368 height 8
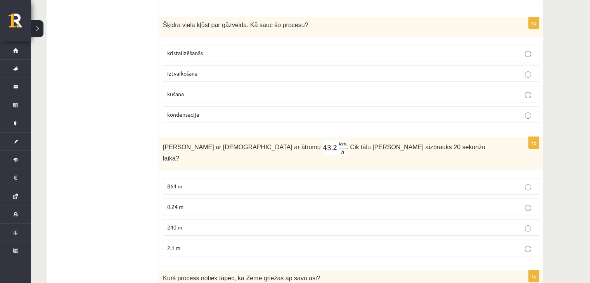
scroll to position [662, 0]
click at [250, 69] on p "iztvaikošana" at bounding box center [351, 73] width 368 height 8
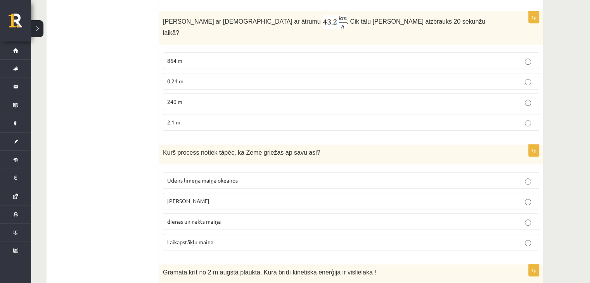
scroll to position [787, 0]
click at [234, 94] on label "240 m" at bounding box center [351, 102] width 376 height 17
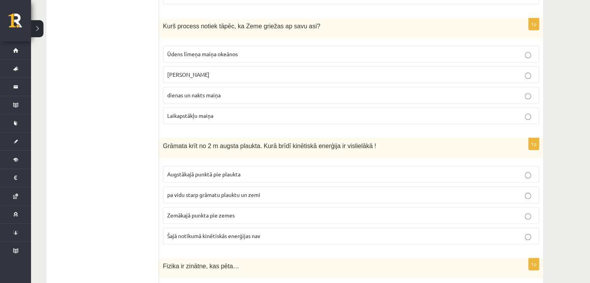
scroll to position [914, 0]
click at [234, 91] on p "dienas un nakts maiņa" at bounding box center [351, 95] width 368 height 8
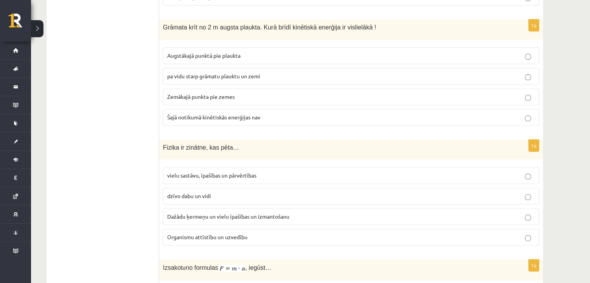
scroll to position [1035, 0]
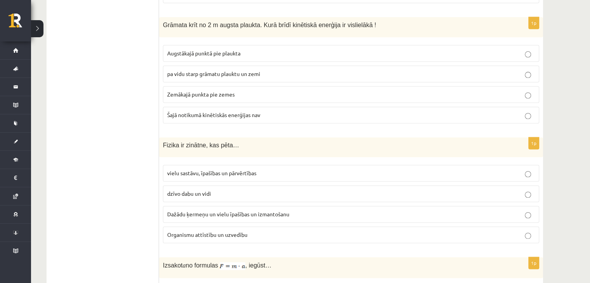
click at [281, 70] on p "pa vidu starp grāmatu plauktu un zemi" at bounding box center [351, 74] width 368 height 8
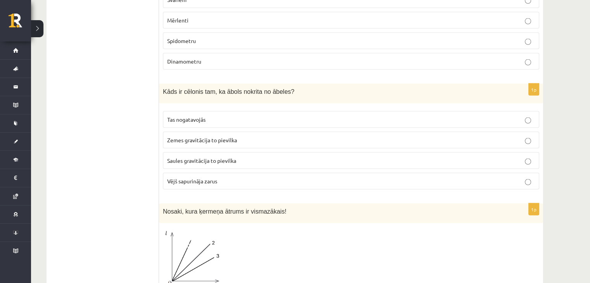
scroll to position [1572, 0]
click at [258, 132] on label "Zemes gravitācija to pievilka" at bounding box center [351, 140] width 376 height 17
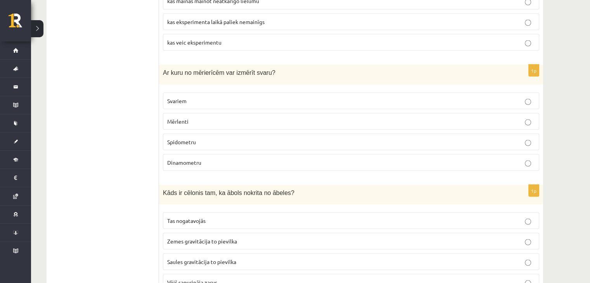
scroll to position [1472, 0]
click at [236, 278] on p "Vējš sapurināja zarus" at bounding box center [351, 282] width 368 height 8
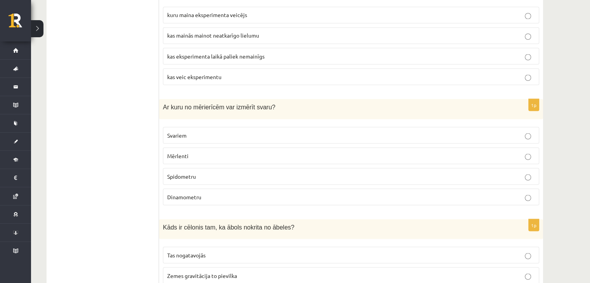
scroll to position [1436, 0]
click at [253, 132] on p "Svariem" at bounding box center [351, 136] width 368 height 8
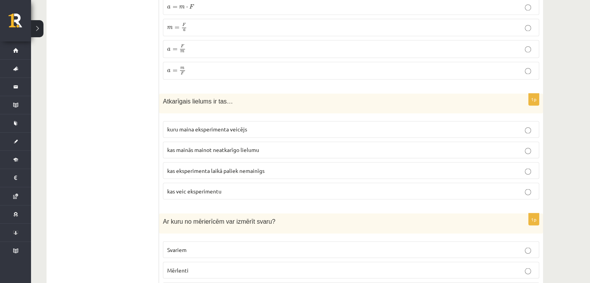
scroll to position [1322, 0]
click at [334, 126] on p "kuru maina eksperimenta veicējs" at bounding box center [351, 130] width 368 height 8
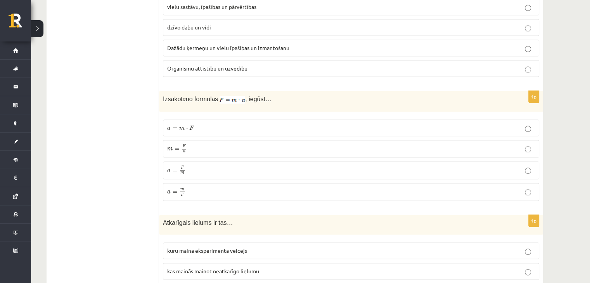
scroll to position [1192, 0]
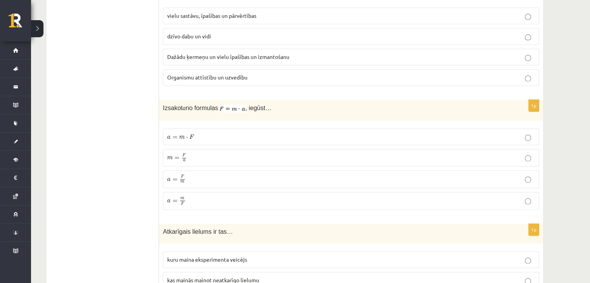
click at [234, 170] on label "a = F m a = F m" at bounding box center [351, 179] width 376 height 18
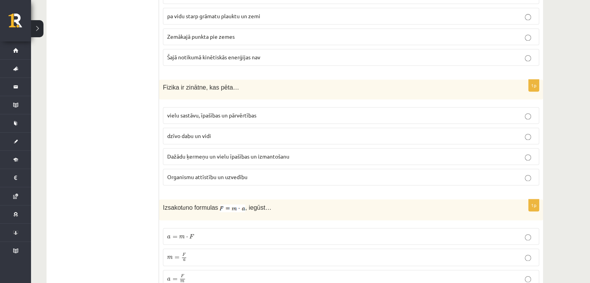
scroll to position [1093, 0]
click at [262, 152] on p "Dažādu ķermeņu un vielu īpašības un izmantošanu" at bounding box center [351, 156] width 368 height 8
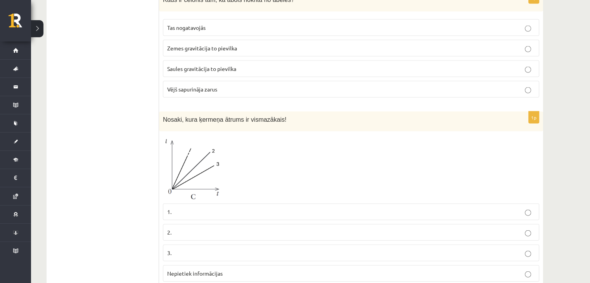
scroll to position [1667, 0]
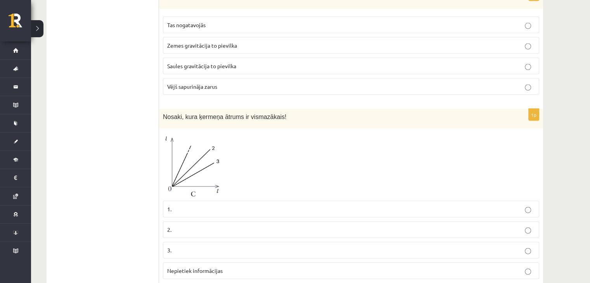
click at [192, 205] on p "1." at bounding box center [351, 209] width 368 height 8
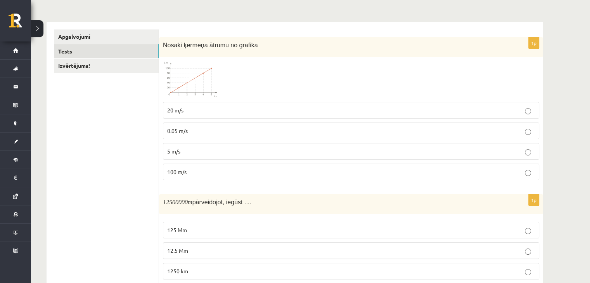
scroll to position [0, 0]
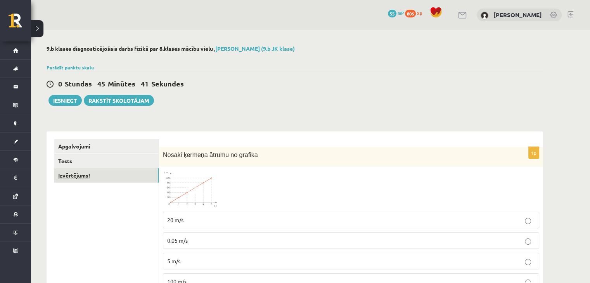
click at [81, 182] on link "Izvērtējums!" at bounding box center [106, 175] width 104 height 14
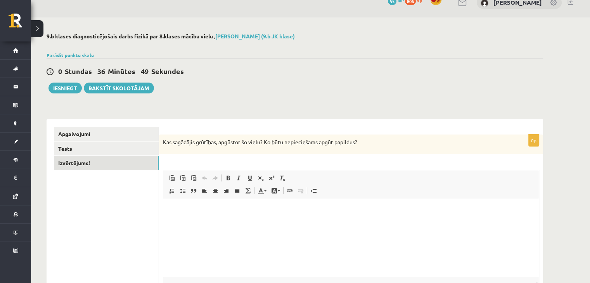
scroll to position [13, 0]
click at [59, 87] on button "Iesniegt" at bounding box center [65, 87] width 33 height 11
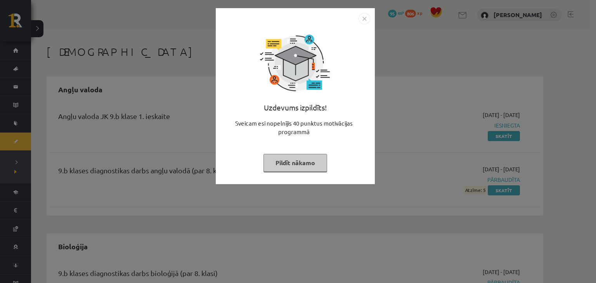
click at [367, 19] on img "Close" at bounding box center [365, 19] width 12 height 12
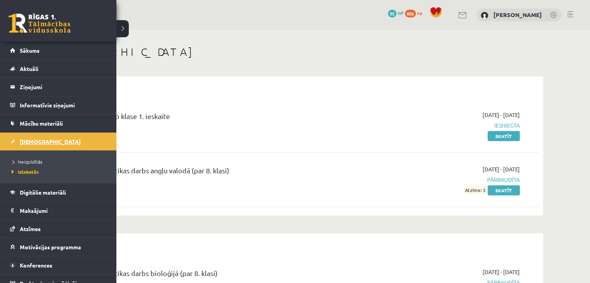
click at [10, 142] on link "[DEMOGRAPHIC_DATA]" at bounding box center [58, 142] width 97 height 18
